Goal: Task Accomplishment & Management: Manage account settings

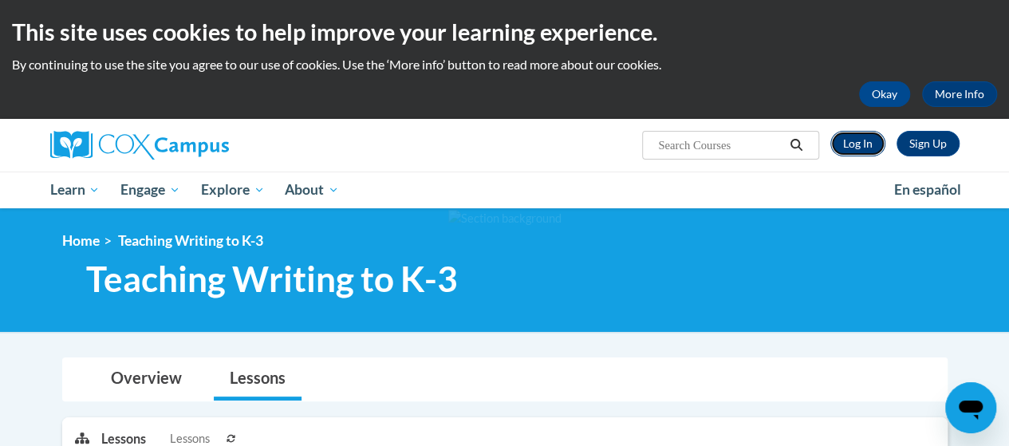
click at [854, 148] on link "Log In" at bounding box center [858, 144] width 55 height 26
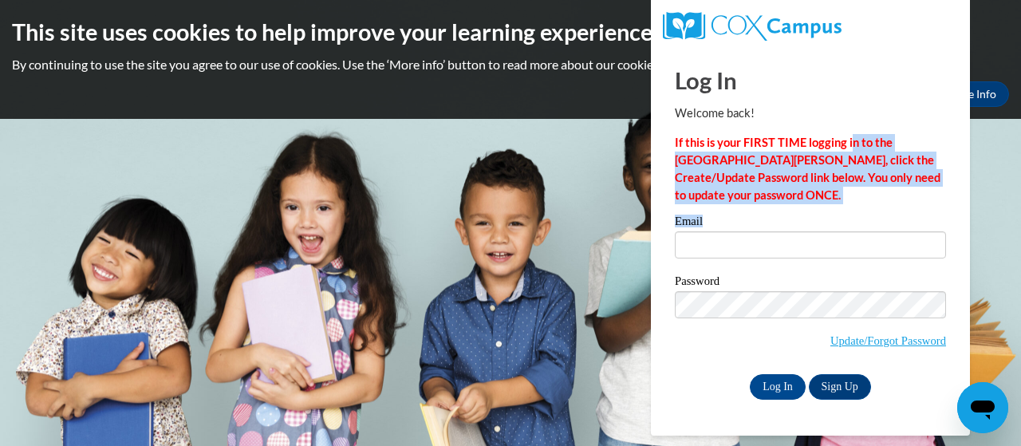
drag, startPoint x: 0, startPoint y: 0, endPoint x: 806, endPoint y: 239, distance: 840.4
click at [806, 239] on div "Log In Welcome back! If this is your FIRST TIME logging in to the NEW Cox Campu…" at bounding box center [810, 224] width 271 height 352
type input "Willis.Nancy.M@muscogee.k12.ga.us"
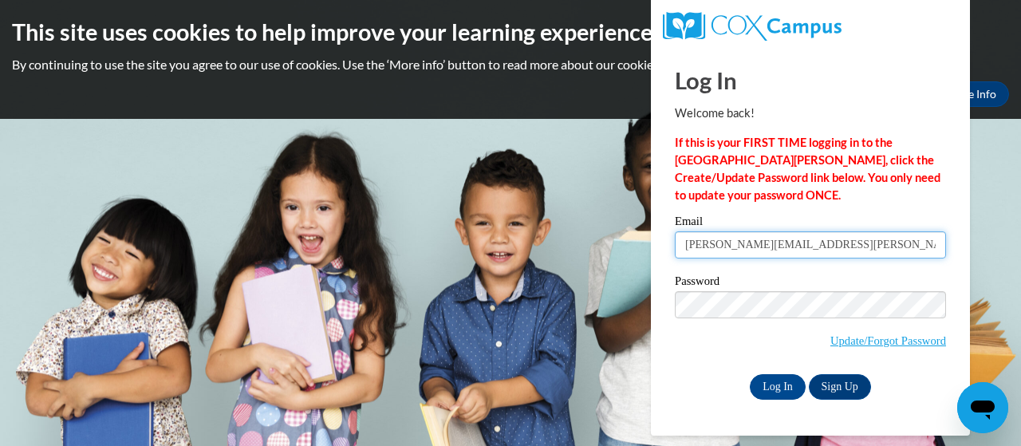
click at [806, 239] on input "Willis.Nancy.M@muscogee.k12.ga.us" at bounding box center [810, 244] width 271 height 27
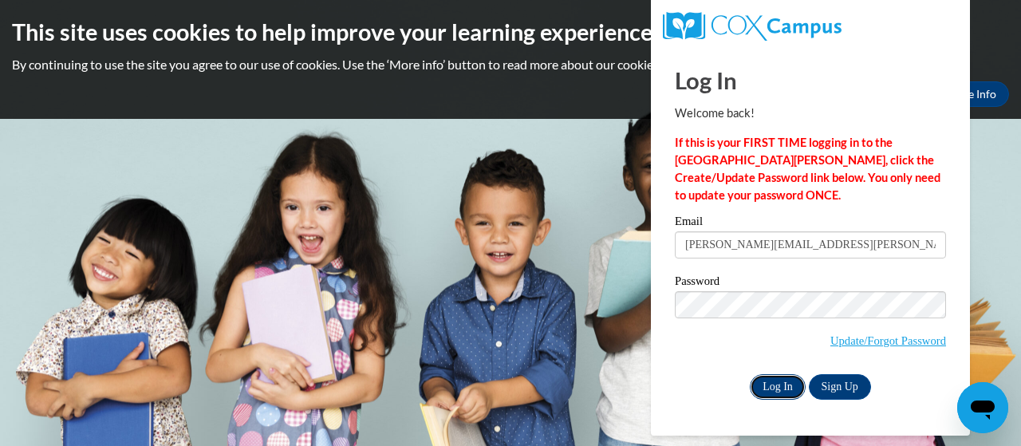
click at [776, 385] on input "Log In" at bounding box center [778, 387] width 56 height 26
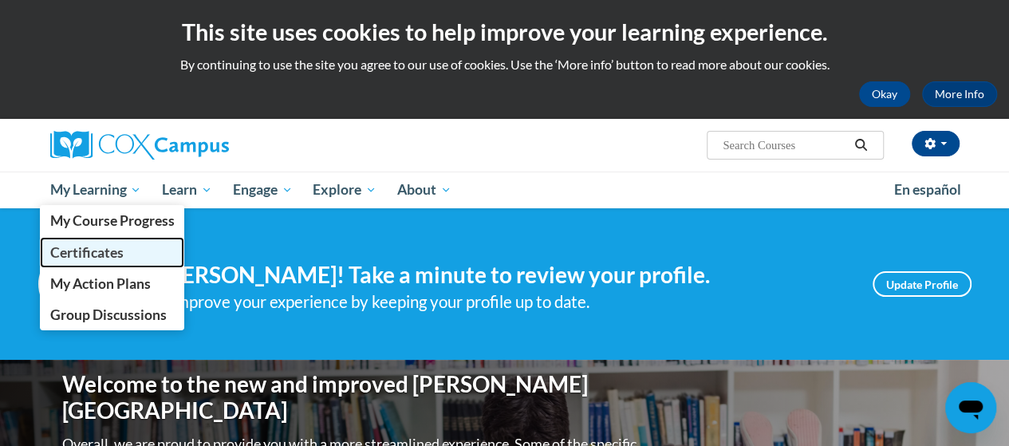
click at [95, 249] on span "Certificates" at bounding box center [85, 252] width 73 height 17
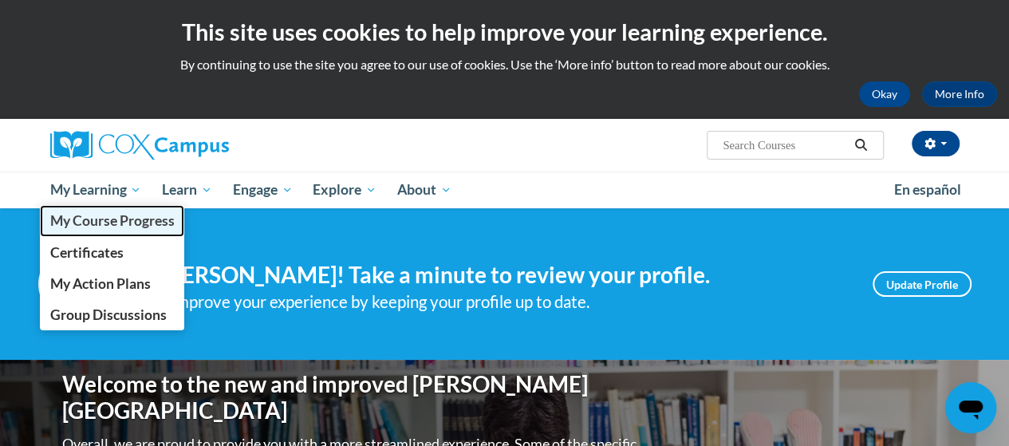
click at [100, 218] on span "My Course Progress" at bounding box center [111, 220] width 124 height 17
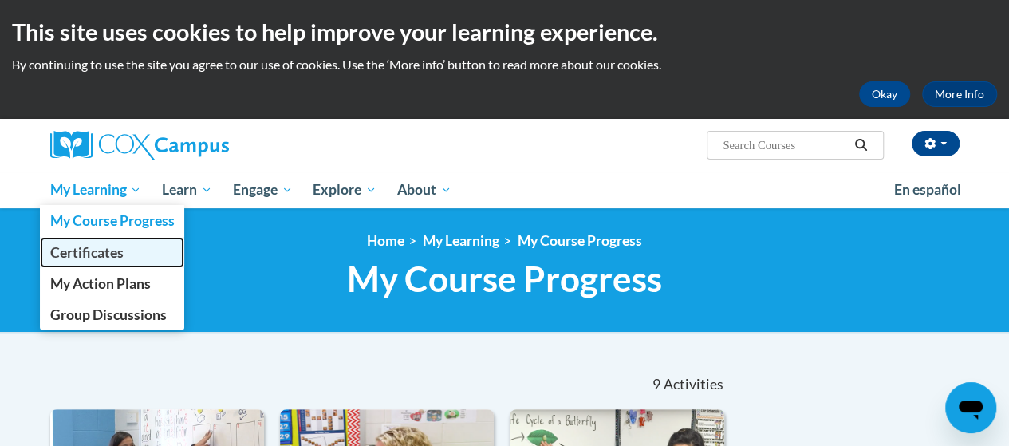
click at [118, 259] on span "Certificates" at bounding box center [85, 252] width 73 height 17
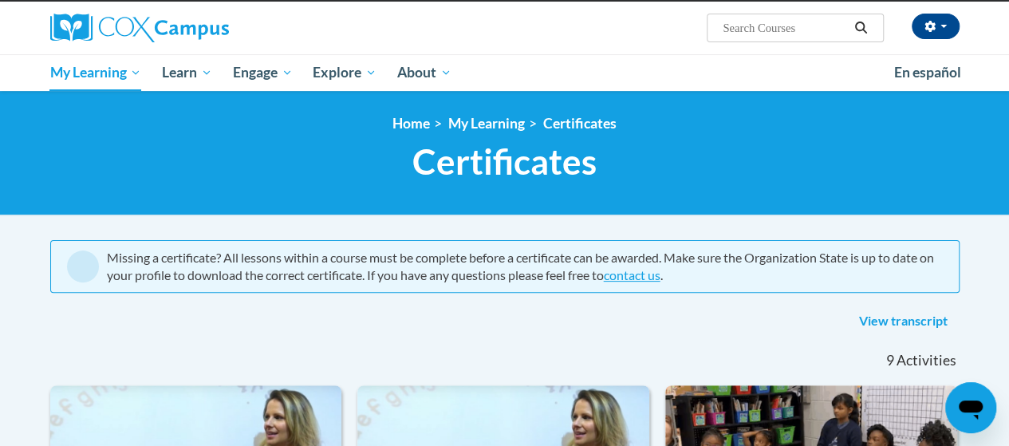
scroll to position [121, 0]
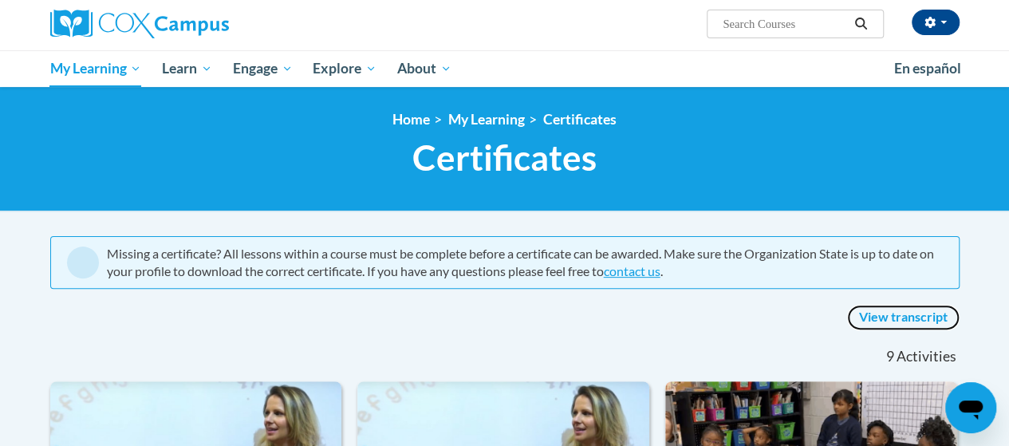
click at [918, 321] on link "View transcript" at bounding box center [903, 318] width 113 height 26
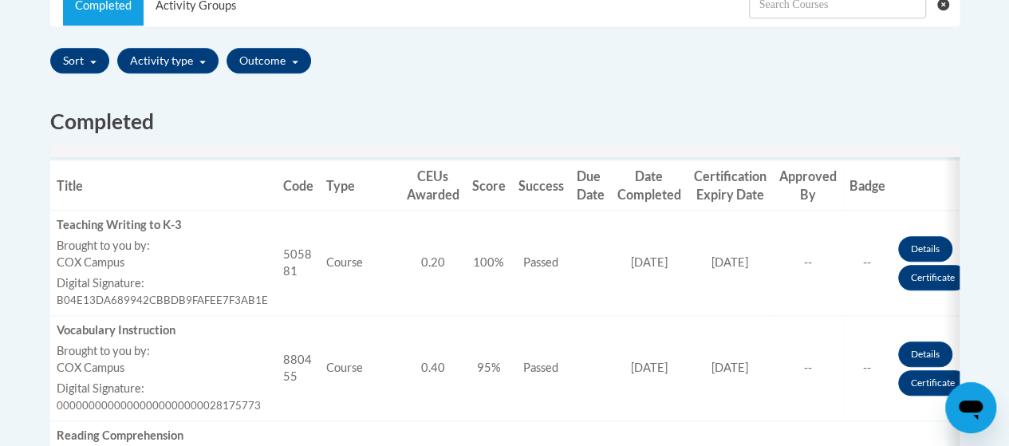
scroll to position [547, 0]
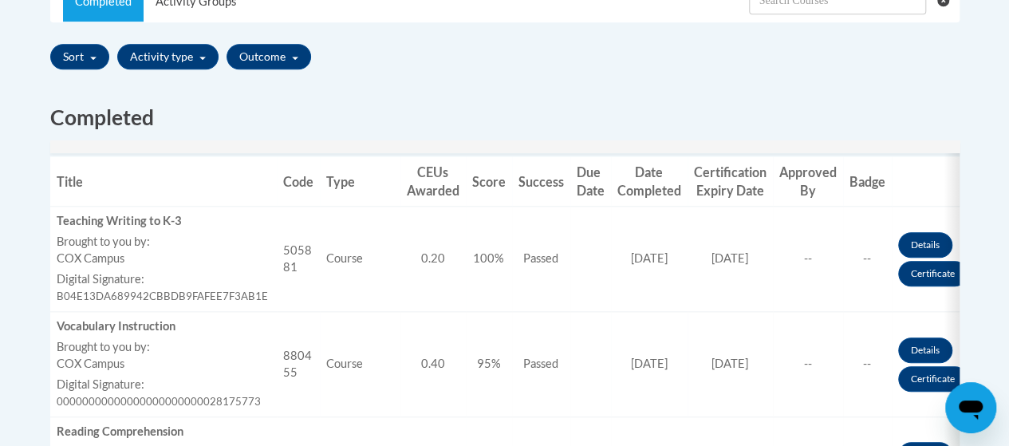
click at [955, 319] on td "Details Certificate" at bounding box center [935, 364] width 87 height 105
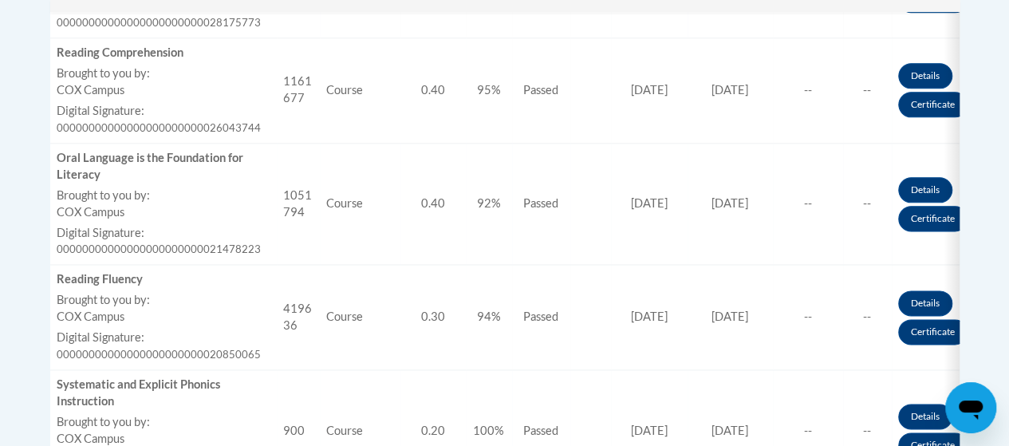
scroll to position [927, 0]
